Goal: Navigation & Orientation: Understand site structure

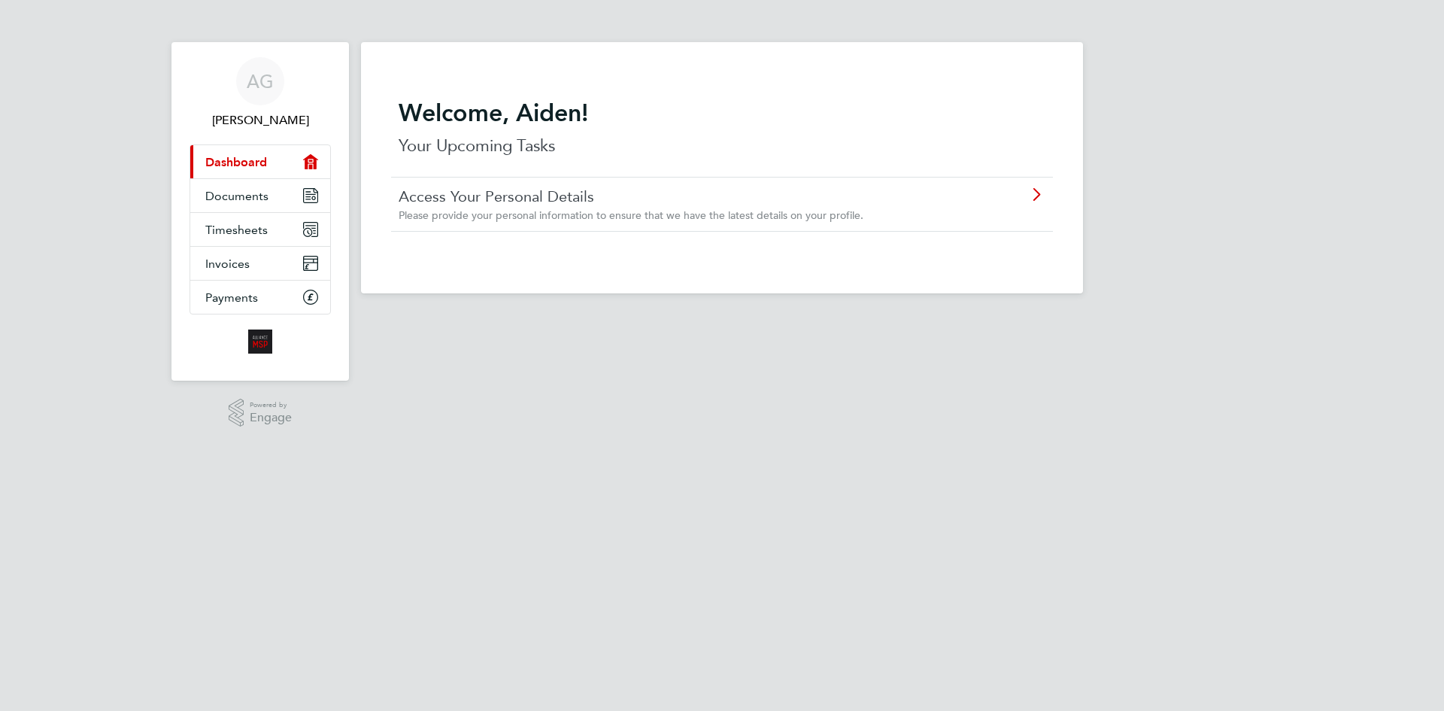
click at [1031, 193] on icon at bounding box center [1036, 195] width 19 height 12
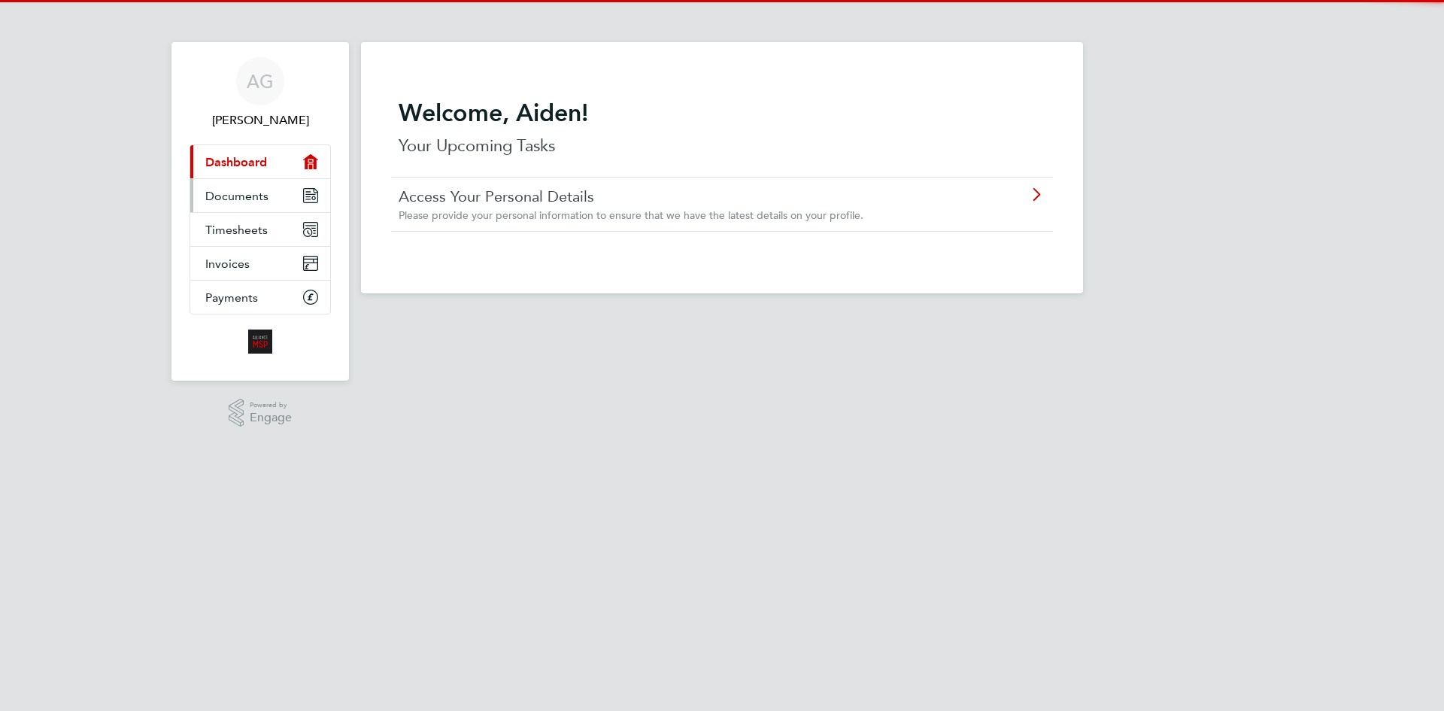
click at [278, 194] on link "Documents" at bounding box center [260, 195] width 140 height 33
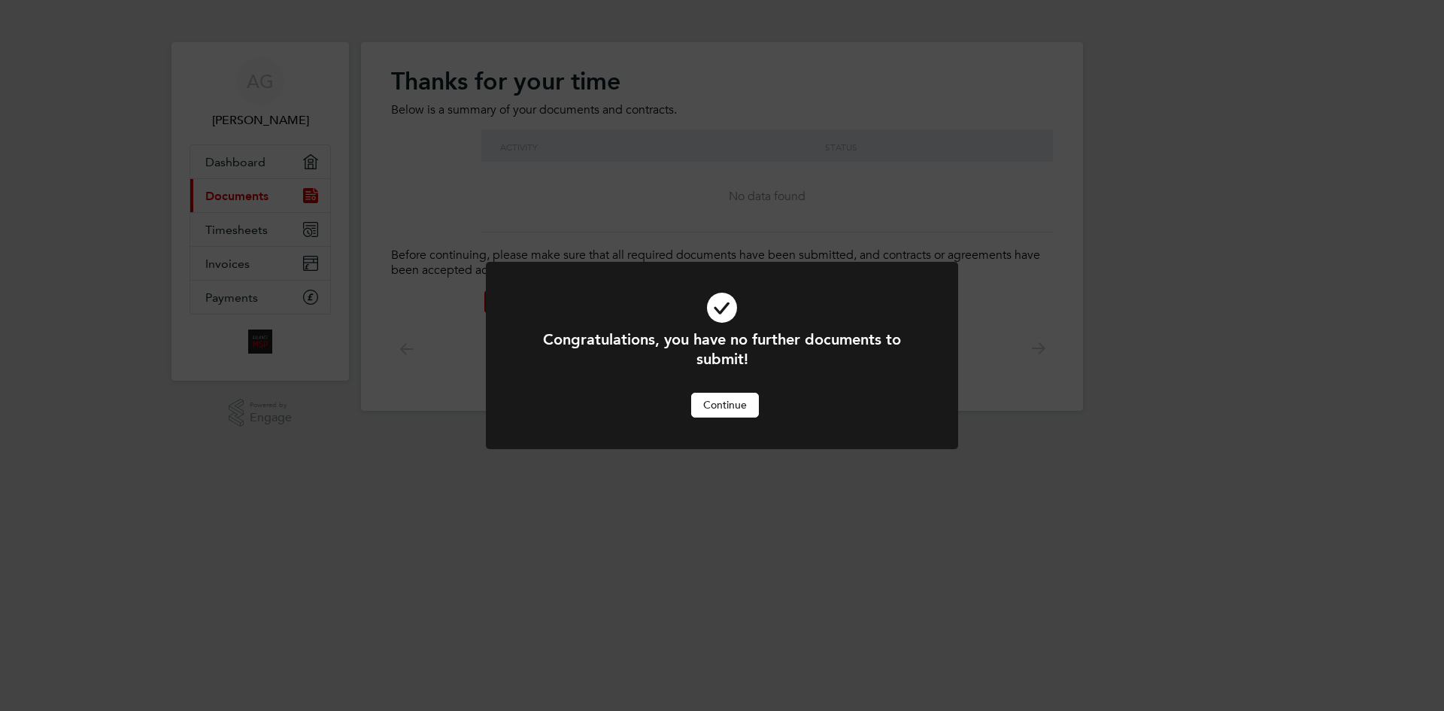
click at [733, 402] on button "Continue" at bounding box center [725, 405] width 68 height 24
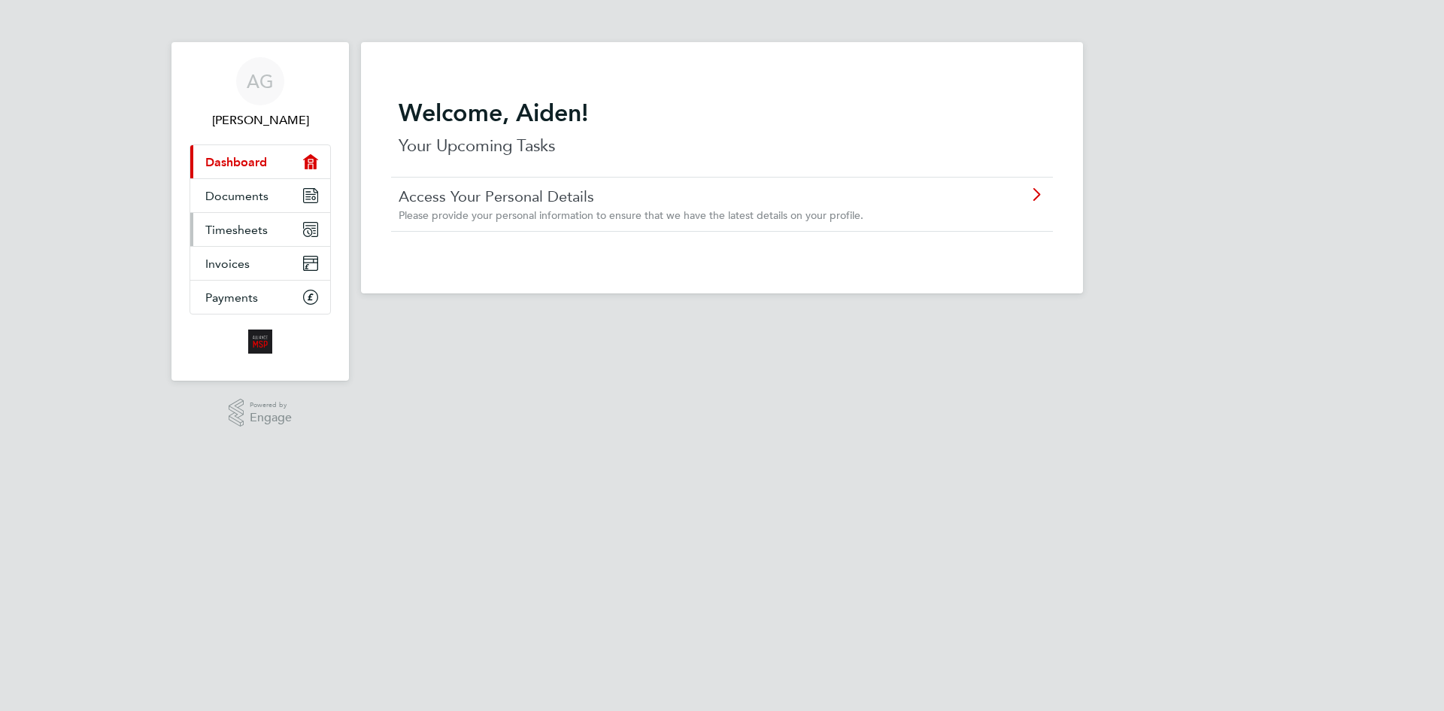
click at [254, 226] on span "Timesheets" at bounding box center [236, 230] width 62 height 14
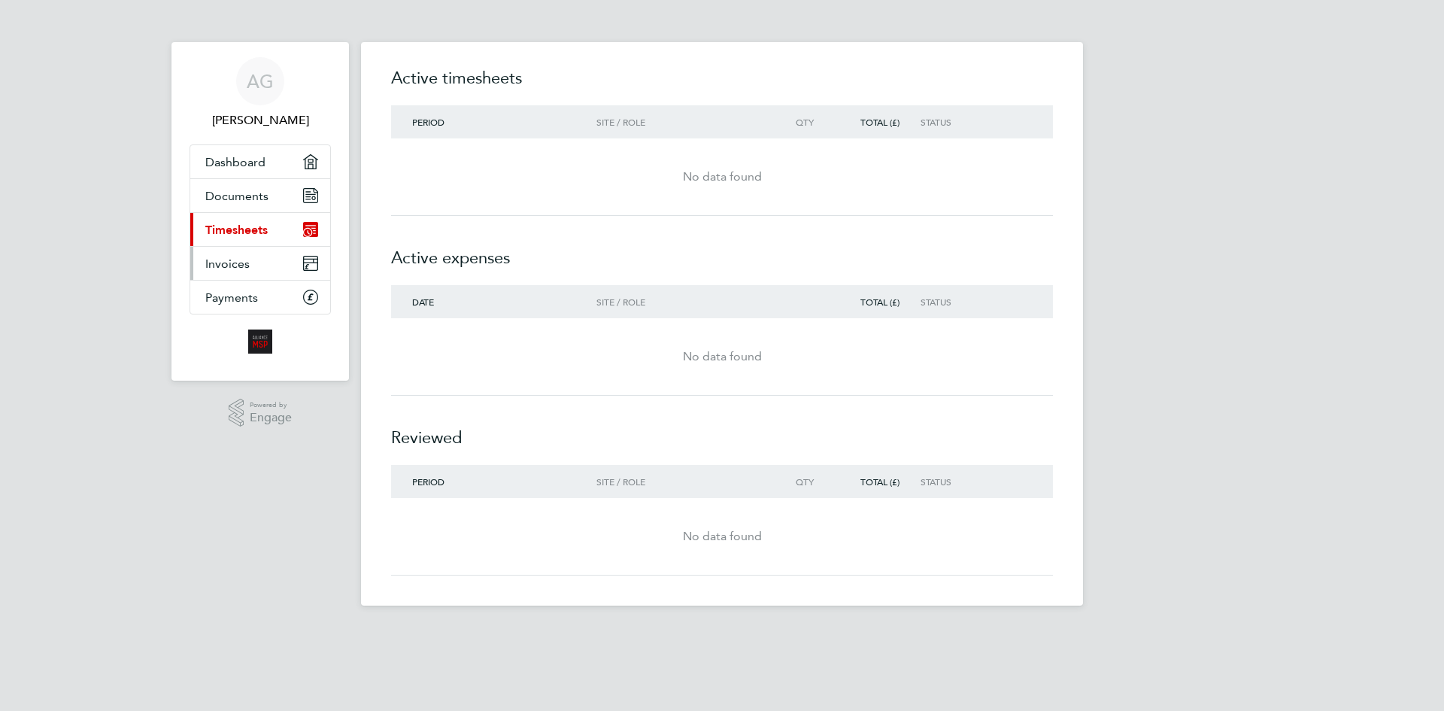
click at [290, 261] on link "Invoices" at bounding box center [260, 263] width 140 height 33
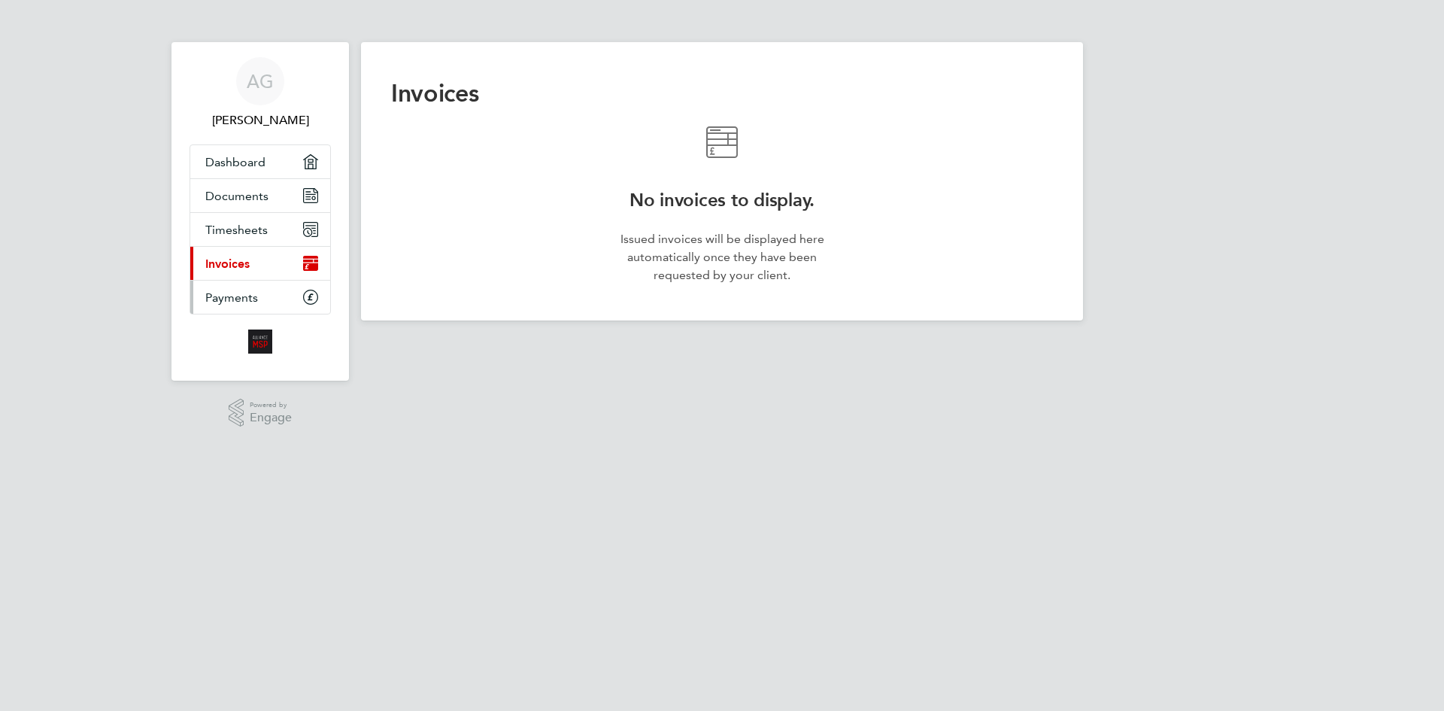
click at [277, 297] on link "Payments" at bounding box center [260, 297] width 140 height 33
